Goal: Task Accomplishment & Management: Manage account settings

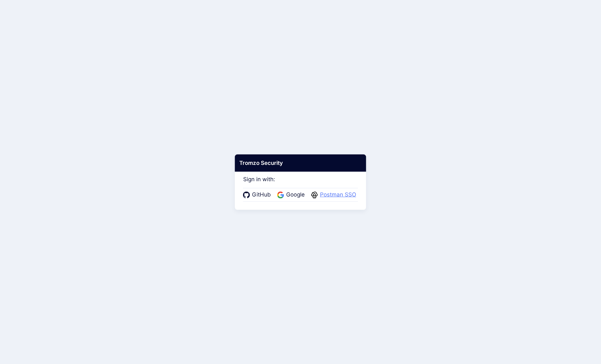
click at [335, 195] on span "Postman SSO" at bounding box center [338, 194] width 40 height 8
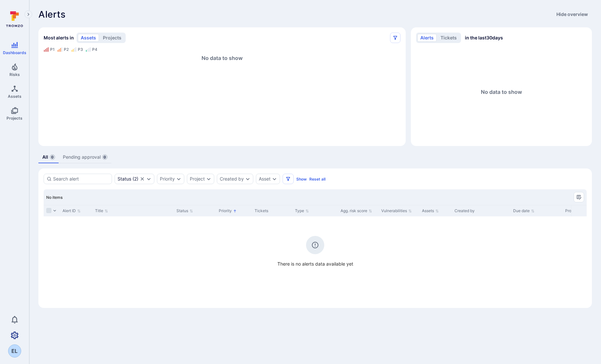
click at [18, 337] on icon "Settings" at bounding box center [15, 335] width 8 height 8
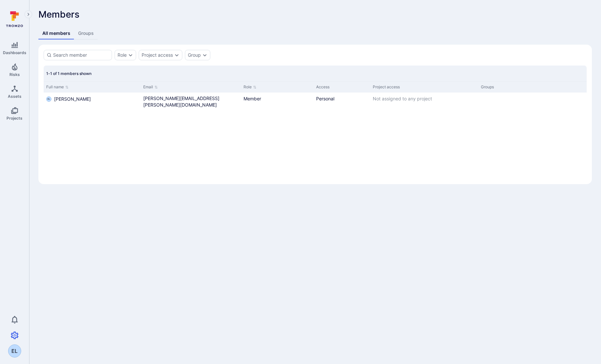
click at [83, 36] on link "Groups" at bounding box center [85, 33] width 23 height 12
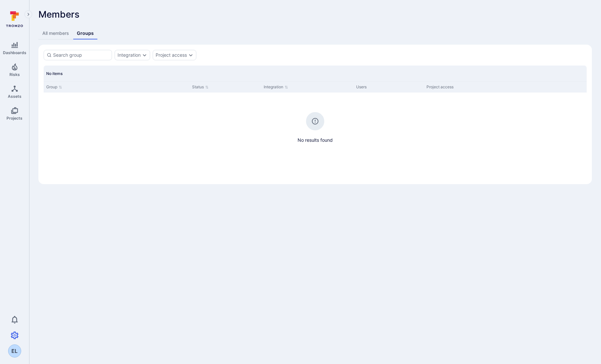
click at [49, 37] on link "All members" at bounding box center [55, 33] width 35 height 12
